Goal: Go to known website: Access a specific website the user already knows

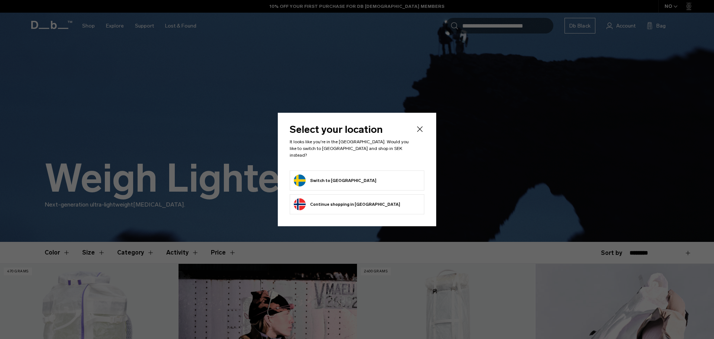
click at [370, 180] on form "Switch to [GEOGRAPHIC_DATA]" at bounding box center [357, 180] width 126 height 12
click at [324, 175] on button "Switch to [GEOGRAPHIC_DATA]" at bounding box center [335, 180] width 83 height 12
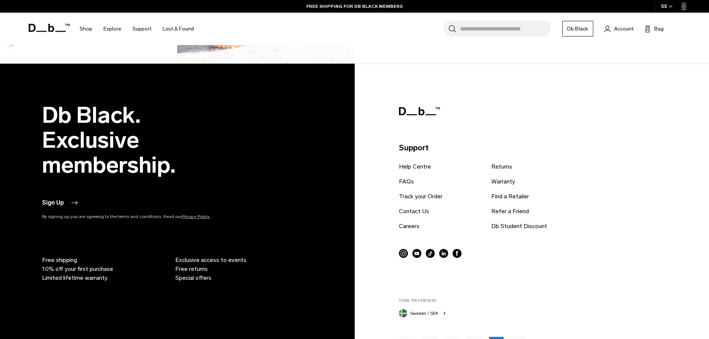
scroll to position [744, 0]
